Goal: Information Seeking & Learning: Learn about a topic

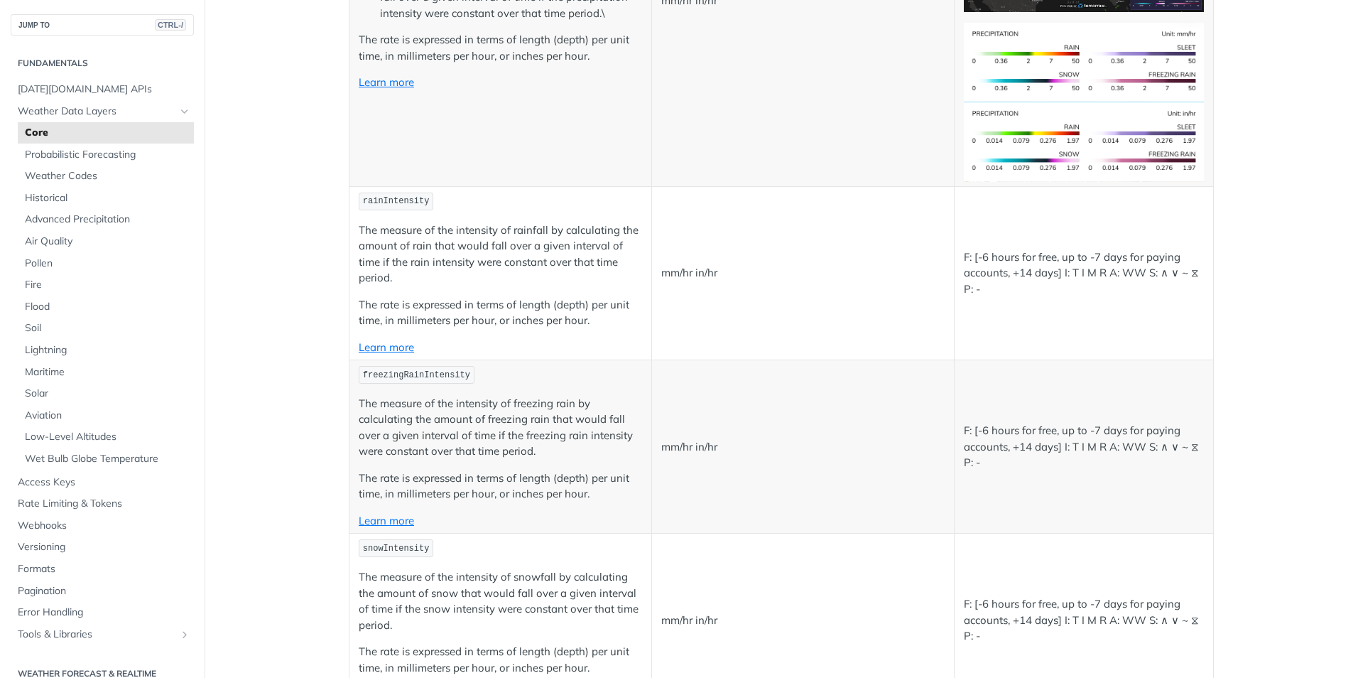
scroll to position [2842, 0]
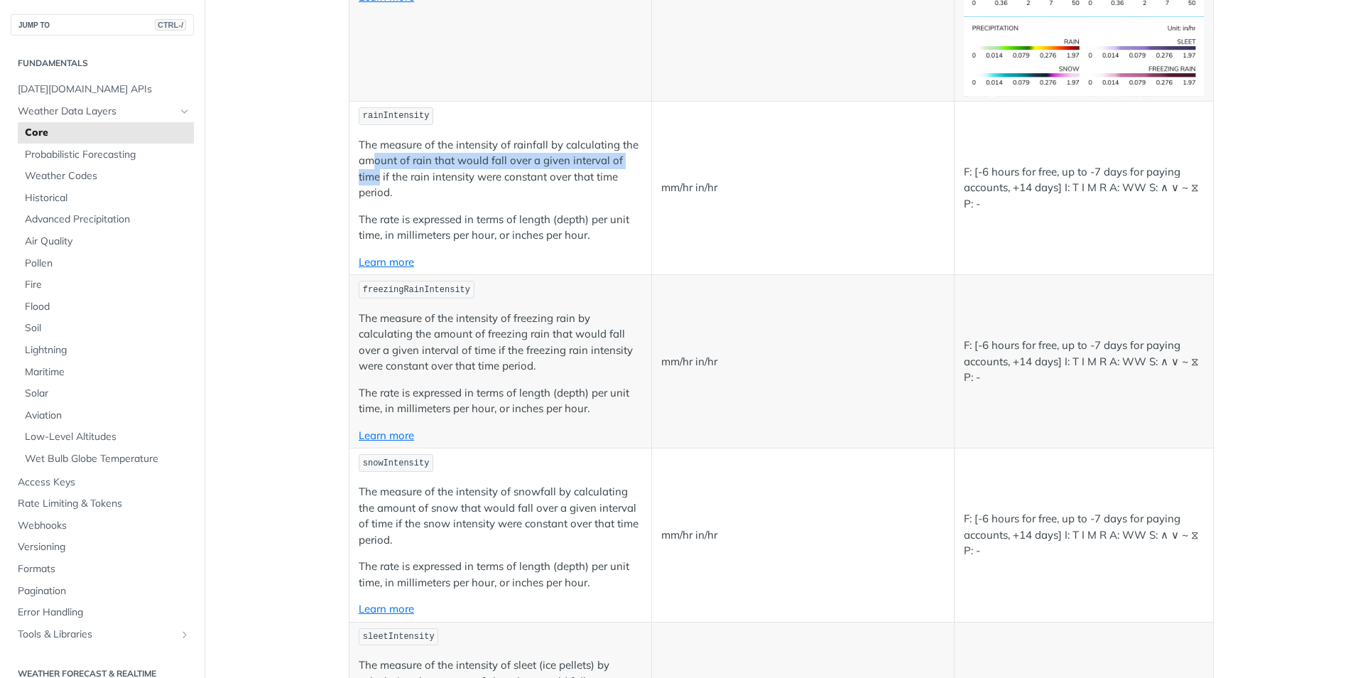
drag, startPoint x: 372, startPoint y: 162, endPoint x: 374, endPoint y: 172, distance: 10.2
click at [374, 172] on p "The measure of the intensity of rainfall by calculating the amount of rain that…" at bounding box center [500, 169] width 283 height 64
drag, startPoint x: 374, startPoint y: 172, endPoint x: 377, endPoint y: 217, distance: 45.6
click at [375, 172] on p "The measure of the intensity of rainfall by calculating the amount of rain that…" at bounding box center [500, 169] width 283 height 64
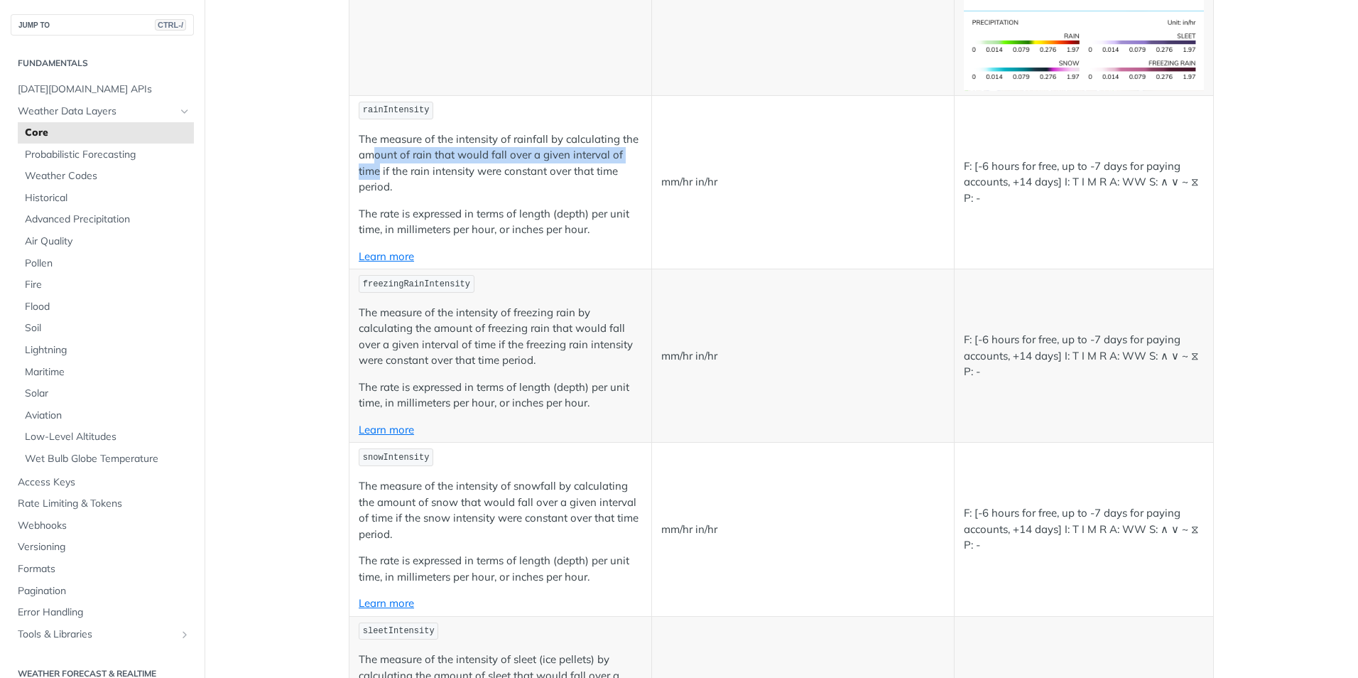
scroll to position [2771, 0]
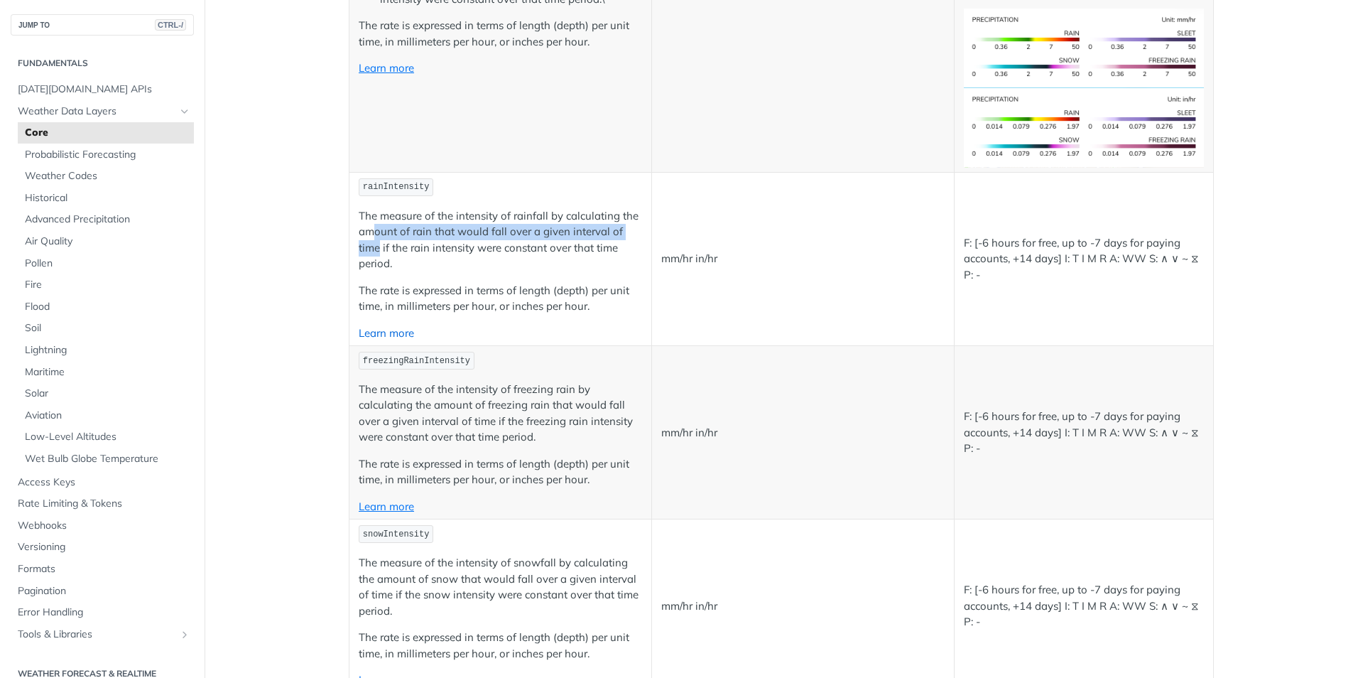
click at [408, 334] on link "Learn more" at bounding box center [386, 332] width 55 height 13
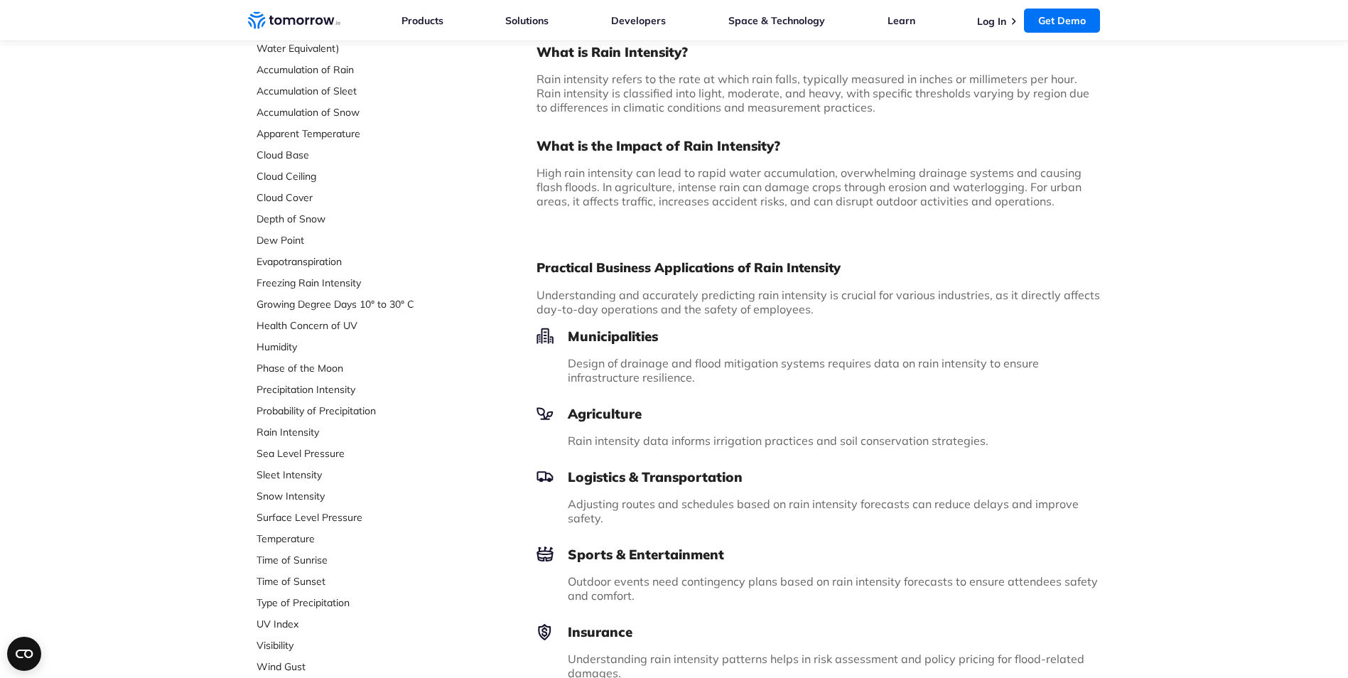
scroll to position [213, 0]
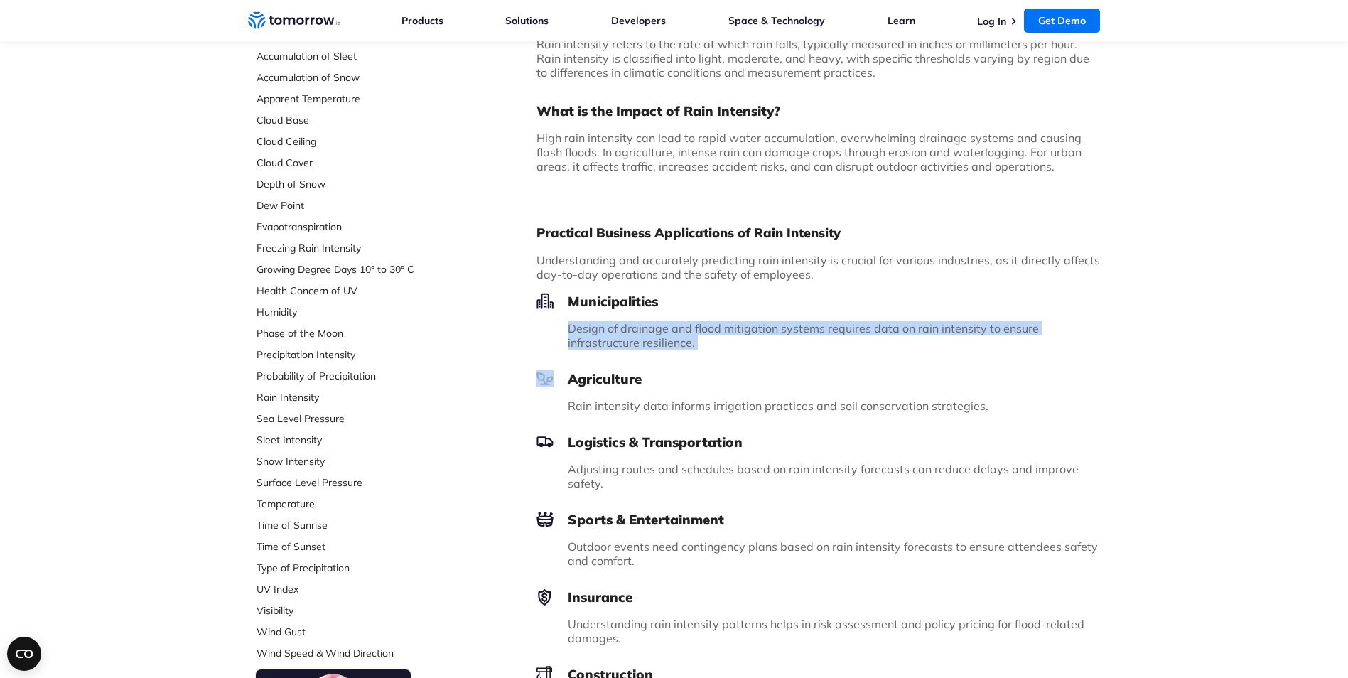
drag, startPoint x: 575, startPoint y: 333, endPoint x: 679, endPoint y: 353, distance: 106.5
click at [679, 353] on div "Practical Business Applications of Rain Intensity Understanding and accurately …" at bounding box center [818, 513] width 564 height 598
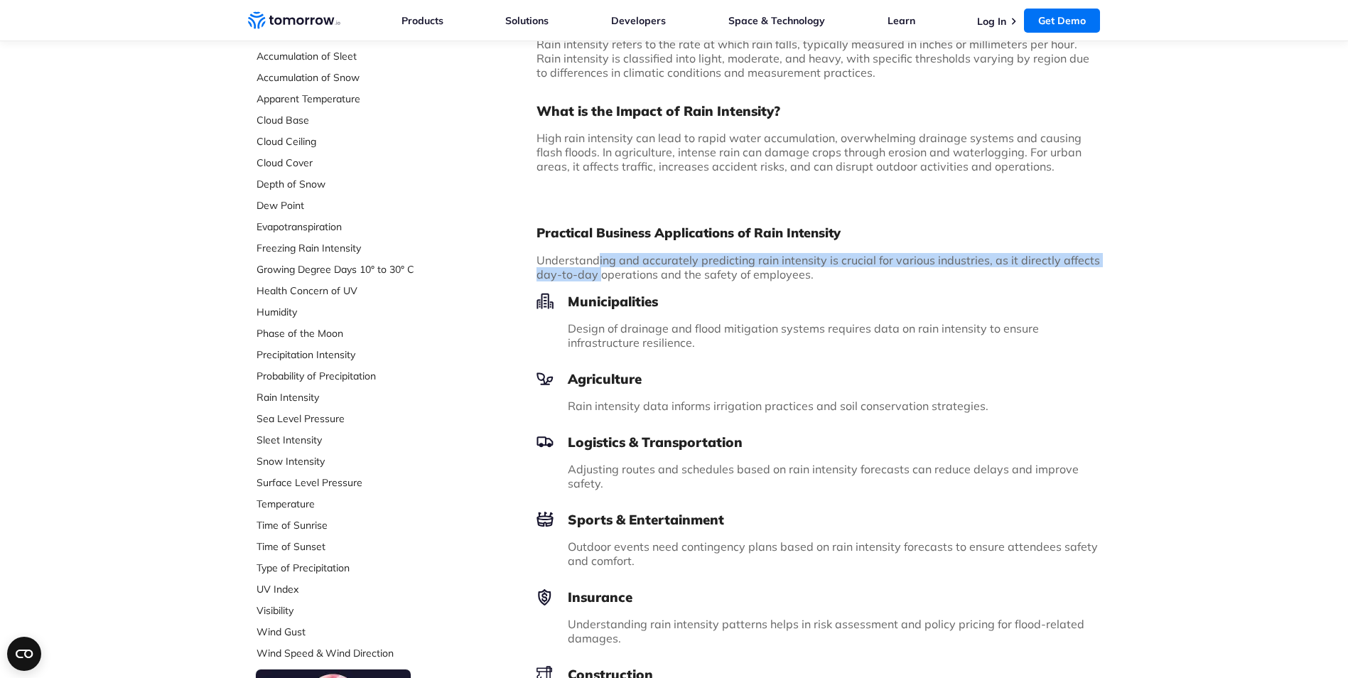
drag, startPoint x: 595, startPoint y: 260, endPoint x: 601, endPoint y: 274, distance: 14.6
click at [601, 274] on span "Understanding and accurately predicting rain intensity is crucial for various i…" at bounding box center [817, 267] width 563 height 28
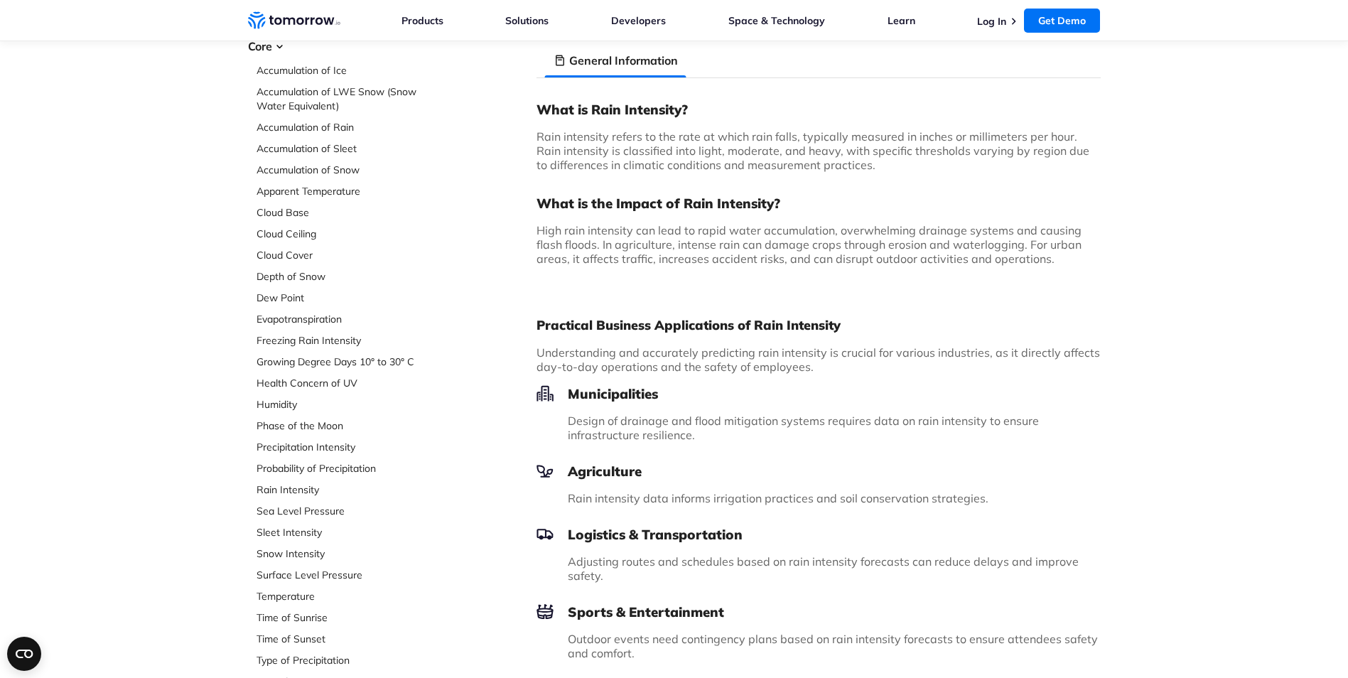
scroll to position [0, 0]
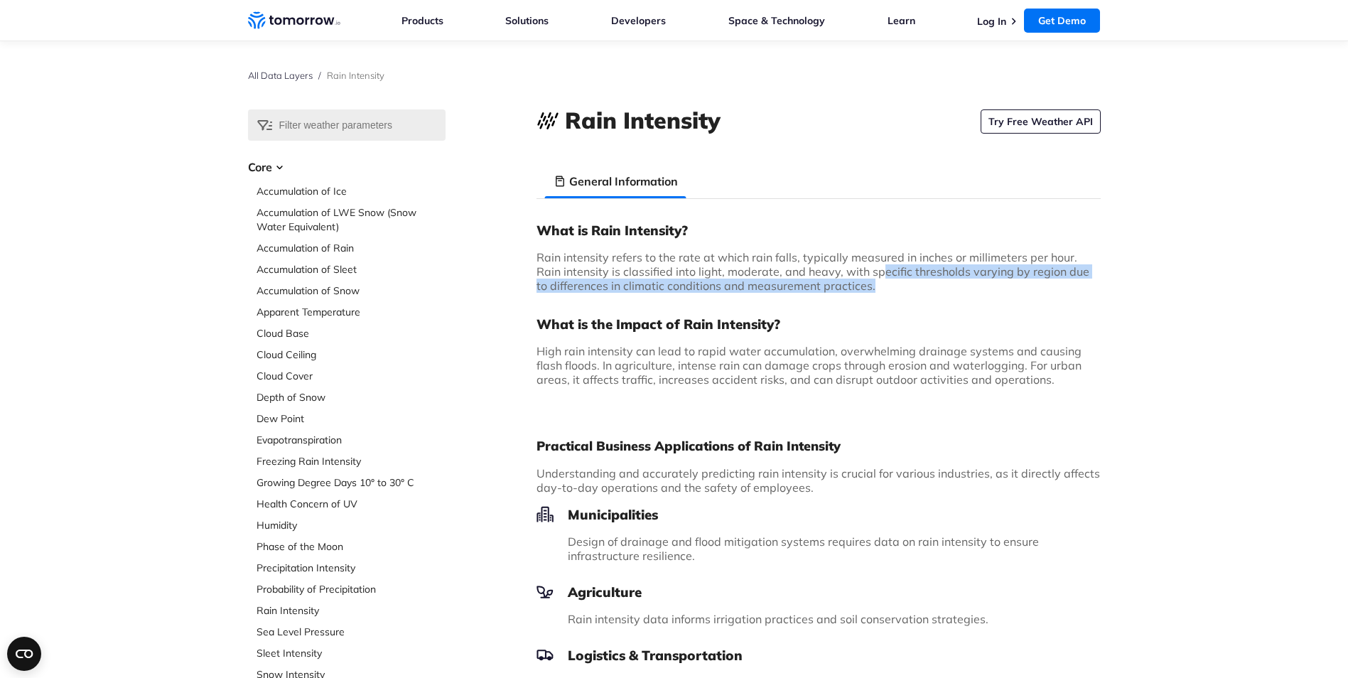
drag, startPoint x: 853, startPoint y: 267, endPoint x: 857, endPoint y: 279, distance: 12.6
click at [857, 279] on p "Rain intensity refers to the rate at which rain falls, typically measured in in…" at bounding box center [818, 271] width 564 height 43
click at [856, 279] on p "Rain intensity refers to the rate at which rain falls, typically measured in in…" at bounding box center [818, 271] width 564 height 43
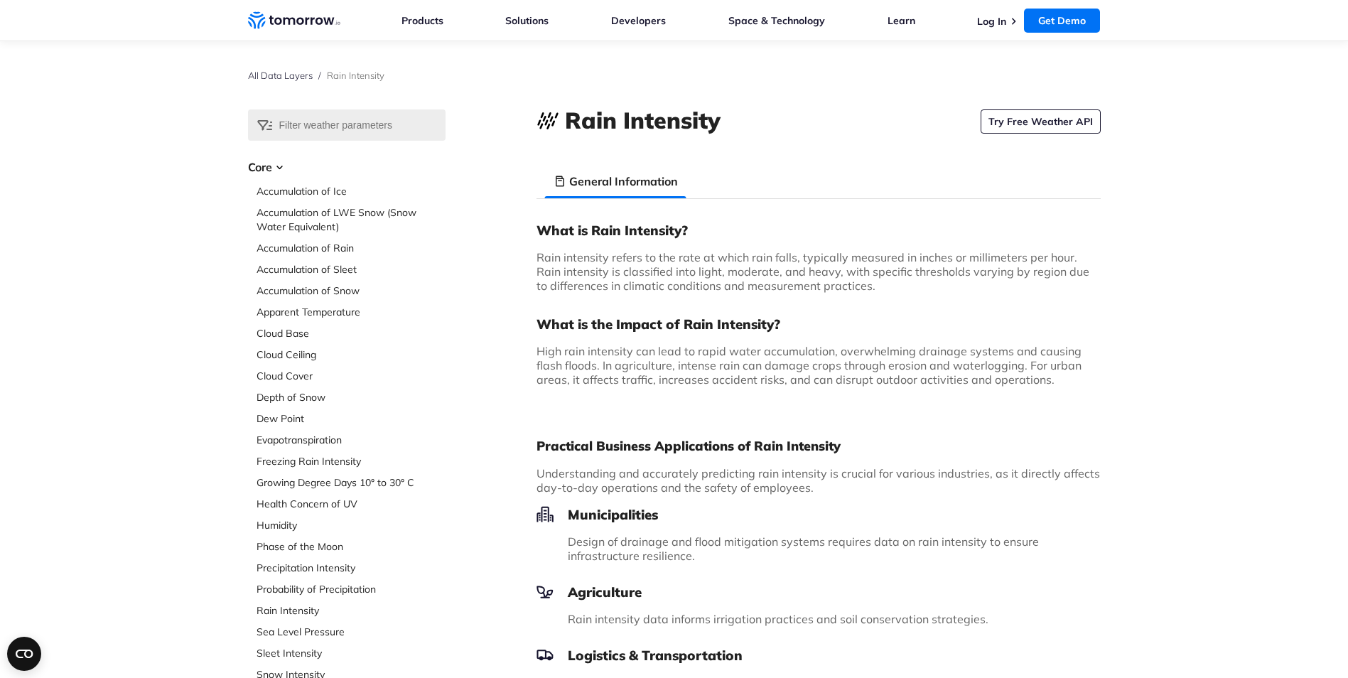
click at [567, 268] on span "Rain intensity refers to the rate at which rain falls, typically measured in in…" at bounding box center [812, 271] width 553 height 43
drag, startPoint x: 763, startPoint y: 269, endPoint x: 853, endPoint y: 269, distance: 90.2
click at [853, 269] on span "Rain intensity refers to the rate at which rain falls, typically measured in in…" at bounding box center [812, 271] width 553 height 43
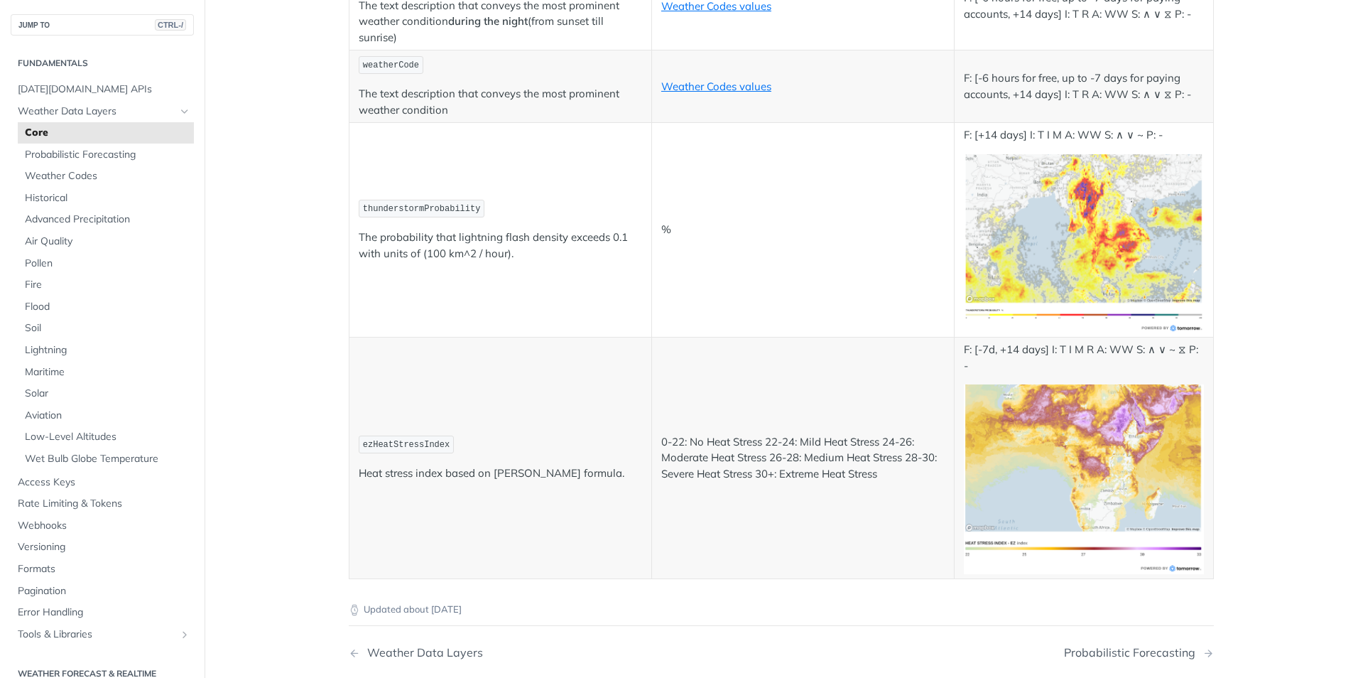
scroll to position [7389, 0]
